Goal: Information Seeking & Learning: Learn about a topic

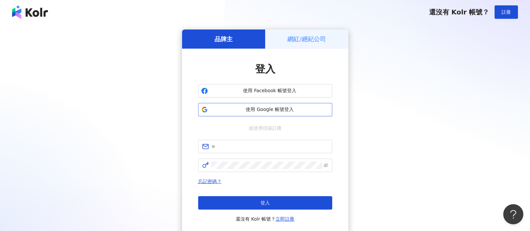
click at [261, 111] on span "使用 Google 帳號登入" at bounding box center [270, 109] width 119 height 7
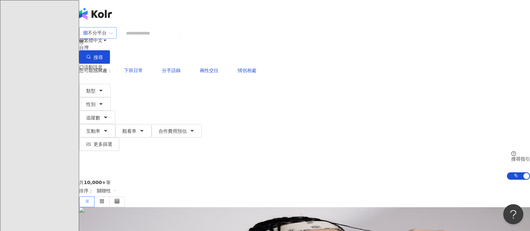
click at [112, 30] on input "search" at bounding box center [98, 33] width 30 height 11
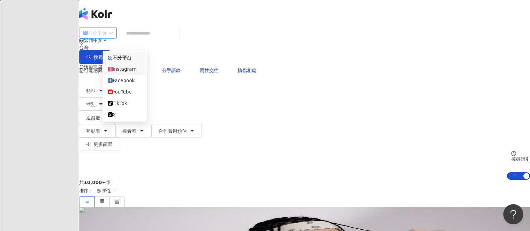
click at [122, 75] on div "Instagram" at bounding box center [125, 68] width 42 height 11
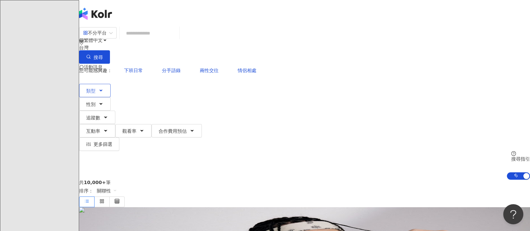
click at [111, 84] on button "類型" at bounding box center [95, 90] width 32 height 13
click at [104, 88] on icon "button" at bounding box center [100, 90] width 5 height 5
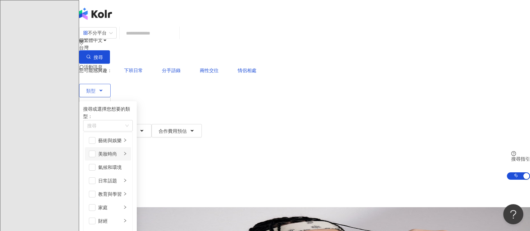
click at [131, 147] on li "美妝時尚" at bounding box center [108, 153] width 46 height 13
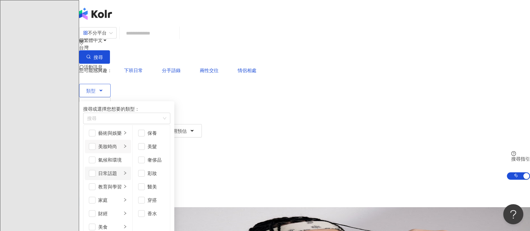
click at [122, 174] on div "日常話題" at bounding box center [109, 173] width 23 height 7
click at [122, 187] on div "教育與學習" at bounding box center [109, 186] width 23 height 7
click at [122, 197] on div "家庭" at bounding box center [109, 200] width 23 height 7
click at [122, 210] on div "財經" at bounding box center [109, 213] width 23 height 7
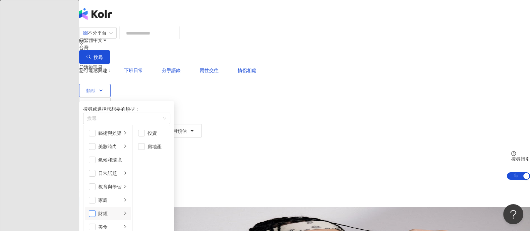
click at [96, 210] on span "button" at bounding box center [92, 213] width 7 height 7
click at [96, 197] on span "button" at bounding box center [92, 200] width 7 height 7
click at [122, 175] on div "日常話題" at bounding box center [109, 173] width 23 height 7
click at [96, 172] on span "button" at bounding box center [92, 173] width 7 height 7
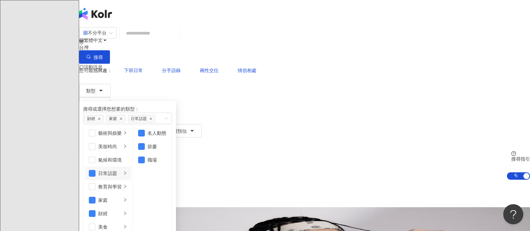
click at [115, 111] on button "追蹤數" at bounding box center [97, 117] width 36 height 13
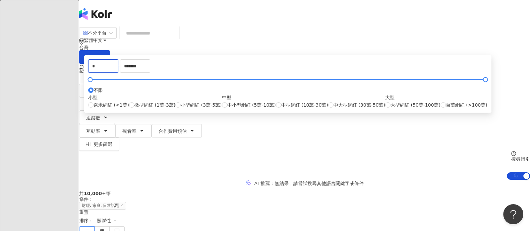
drag, startPoint x: 198, startPoint y: 101, endPoint x: 158, endPoint y: 101, distance: 40.3
type input "******"
drag, startPoint x: 314, startPoint y: 106, endPoint x: 252, endPoint y: 97, distance: 63.4
click at [252, 97] on div "****** - ******* 不限 小型 奈米網紅 (<1萬) 微型網紅 (1萬-3萬) 小型網紅 (3萬-5萬) 中型 中小型網紅 (5萬-10萬) 中…" at bounding box center [288, 83] width 400 height 49
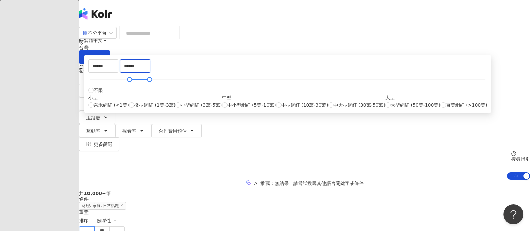
type input "******"
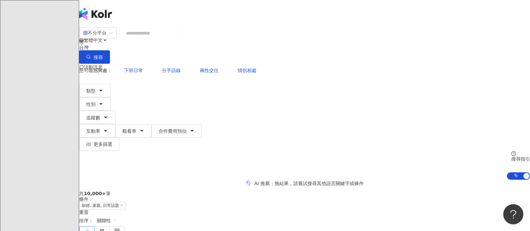
click at [390, 180] on div "AI 推薦 ： 無結果，請嘗試搜尋其他語言關鍵字或條件" at bounding box center [304, 183] width 451 height 7
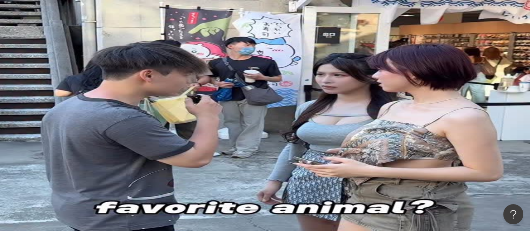
click at [107, 38] on div "不分平台" at bounding box center [94, 33] width 23 height 11
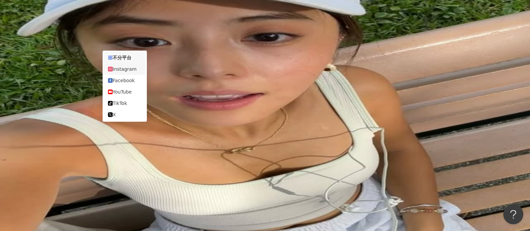
click at [128, 73] on div "Instagram" at bounding box center [125, 68] width 34 height 7
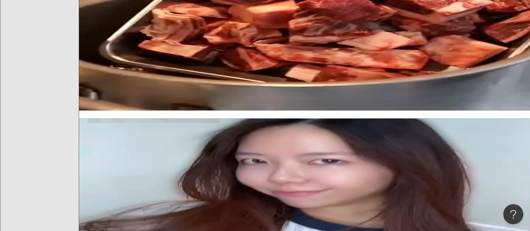
scroll to position [1300, 0]
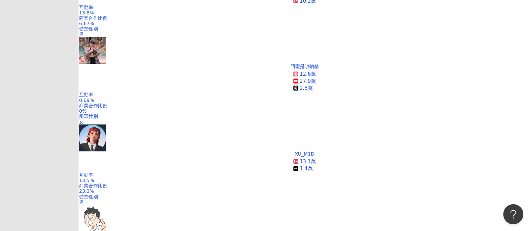
scroll to position [881, 0]
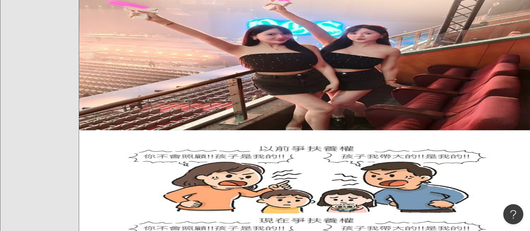
scroll to position [1258, 0]
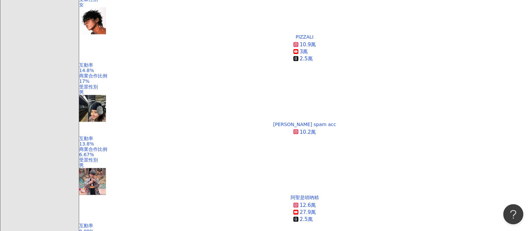
scroll to position [755, 0]
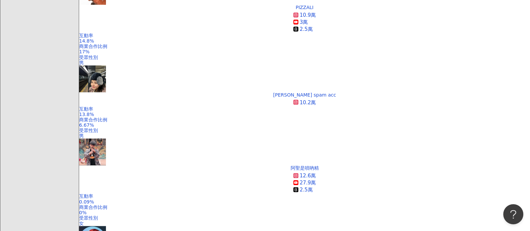
drag, startPoint x: 515, startPoint y: 82, endPoint x: 458, endPoint y: 106, distance: 62.6
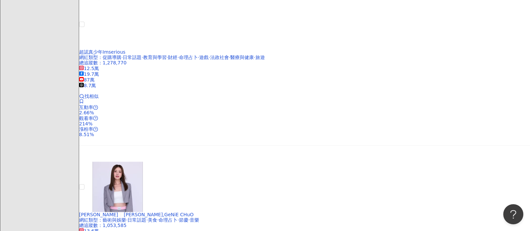
scroll to position [1258, 0]
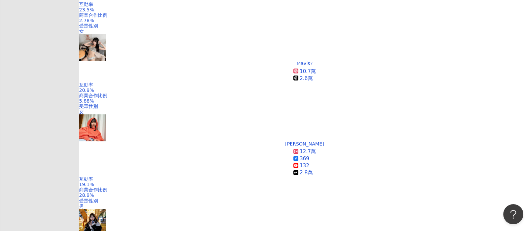
scroll to position [0, 0]
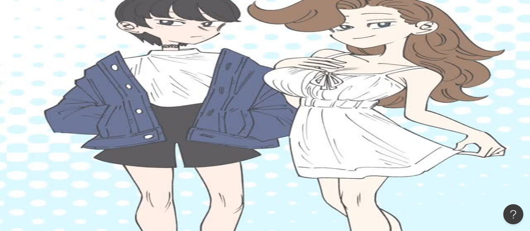
drag, startPoint x: 197, startPoint y: 76, endPoint x: 190, endPoint y: 117, distance: 41.5
click at [111, 84] on button "類型" at bounding box center [95, 90] width 32 height 13
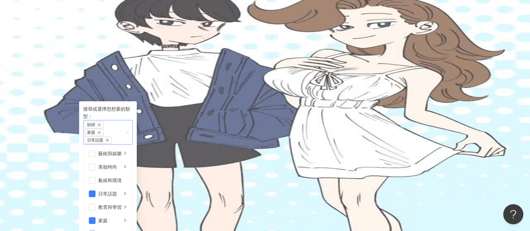
click at [109, 139] on icon "close" at bounding box center [107, 140] width 3 height 3
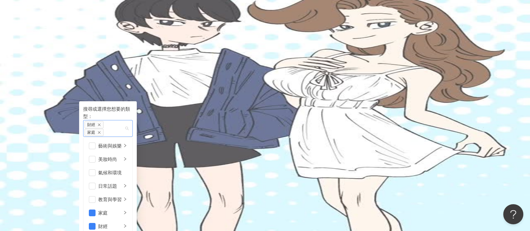
click at [101, 131] on icon "close" at bounding box center [99, 132] width 3 height 3
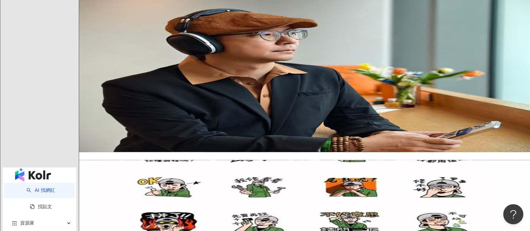
scroll to position [1132, 0]
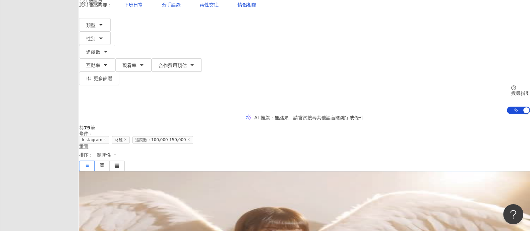
scroll to position [0, 0]
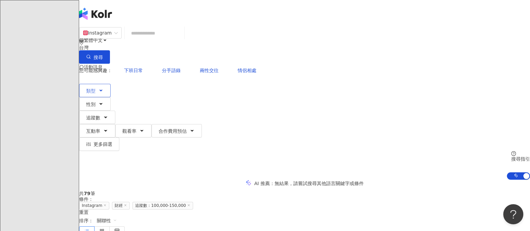
click at [104, 84] on button "類型" at bounding box center [95, 90] width 32 height 13
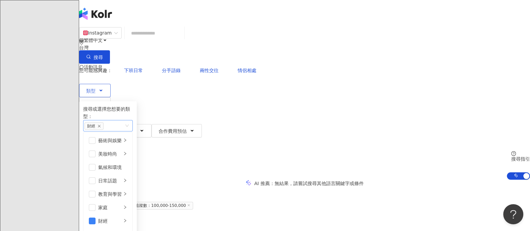
click at [104, 122] on span "財經" at bounding box center [94, 125] width 19 height 7
click at [101, 124] on icon "close" at bounding box center [99, 125] width 3 height 3
type input "**"
click at [124, 123] on div "button" at bounding box center [105, 125] width 40 height 5
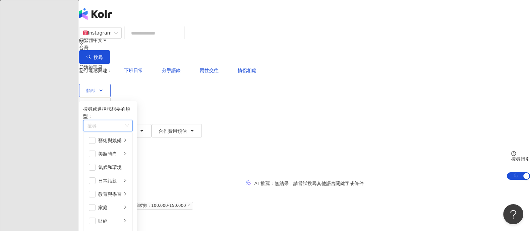
click at [124, 123] on div "button" at bounding box center [105, 125] width 40 height 5
click at [181, 39] on input "search" at bounding box center [154, 33] width 54 height 13
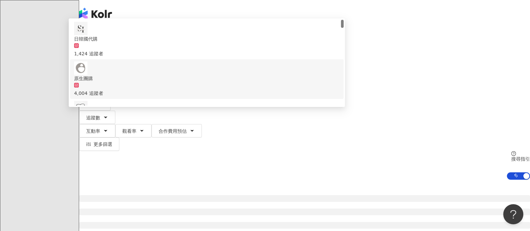
type input "**"
click at [137, 11] on div "繁體中文 活動訊息 D" at bounding box center [304, 53] width 451 height 107
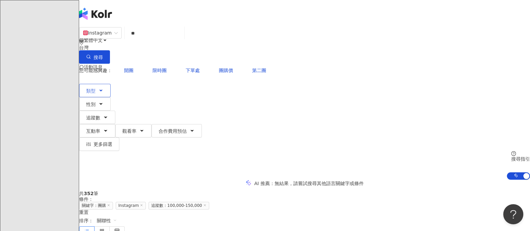
click at [96, 88] on span "類型" at bounding box center [90, 90] width 9 height 5
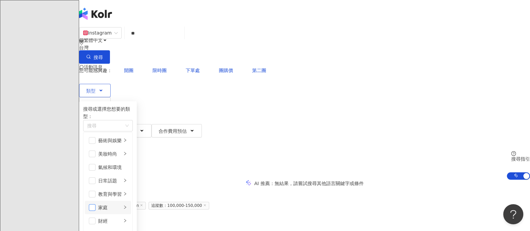
click at [96, 204] on span "button" at bounding box center [92, 207] width 7 height 7
click at [319, 180] on div "AI 推薦 ： 無結果，請嘗試搜尋其他語言關鍵字或條件" at bounding box center [304, 183] width 451 height 7
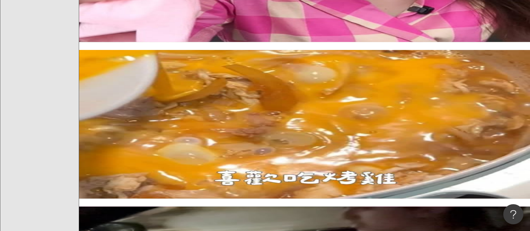
scroll to position [377, 0]
